Goal: Task Accomplishment & Management: Use online tool/utility

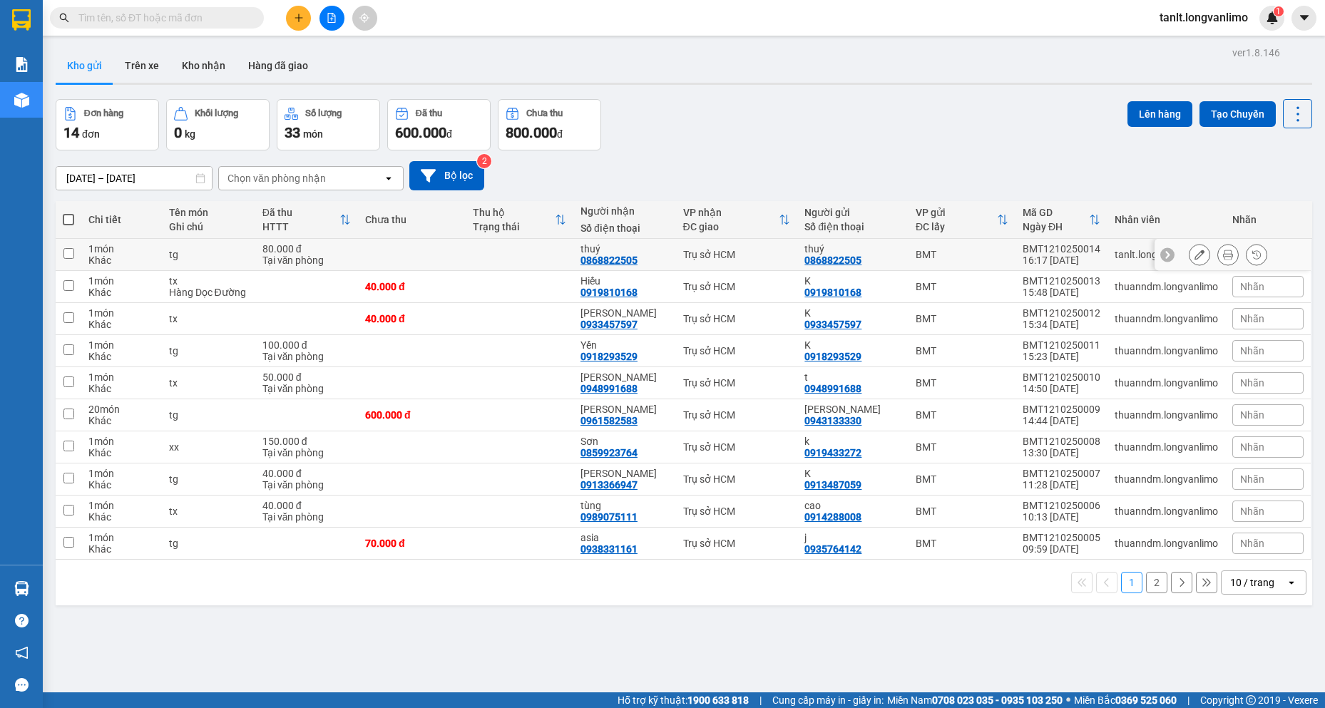
click at [1223, 255] on icon at bounding box center [1228, 255] width 10 height 10
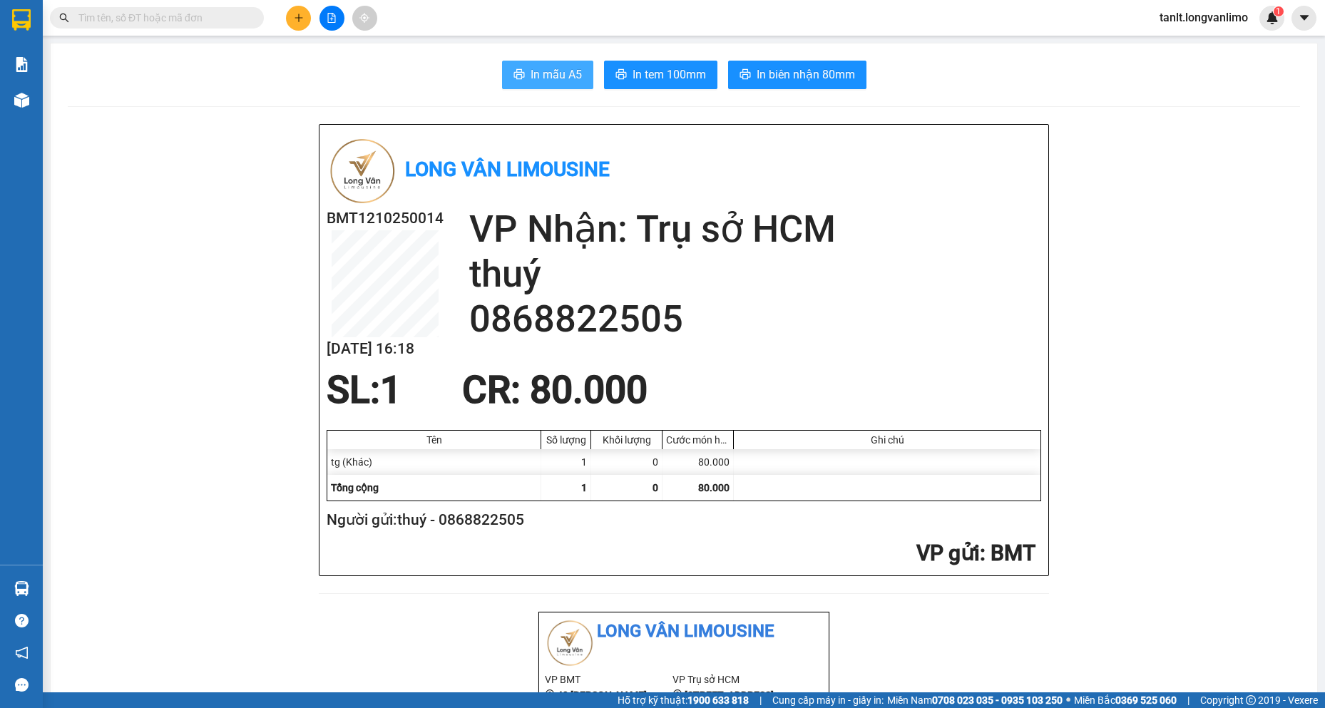
click at [554, 76] on span "In mẫu A5" at bounding box center [556, 75] width 51 height 18
click at [544, 80] on span "In mẫu A5" at bounding box center [556, 75] width 51 height 18
